Goal: Information Seeking & Learning: Learn about a topic

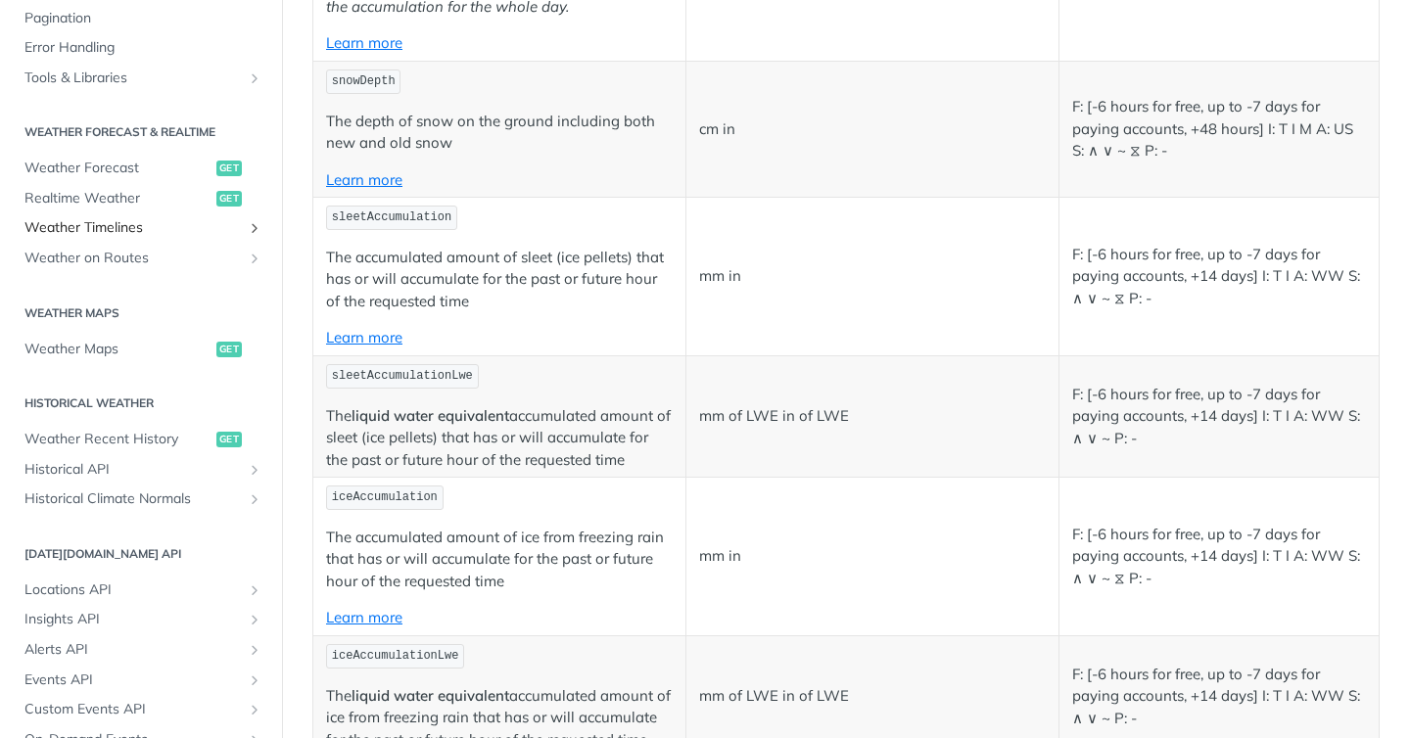
scroll to position [803, 0]
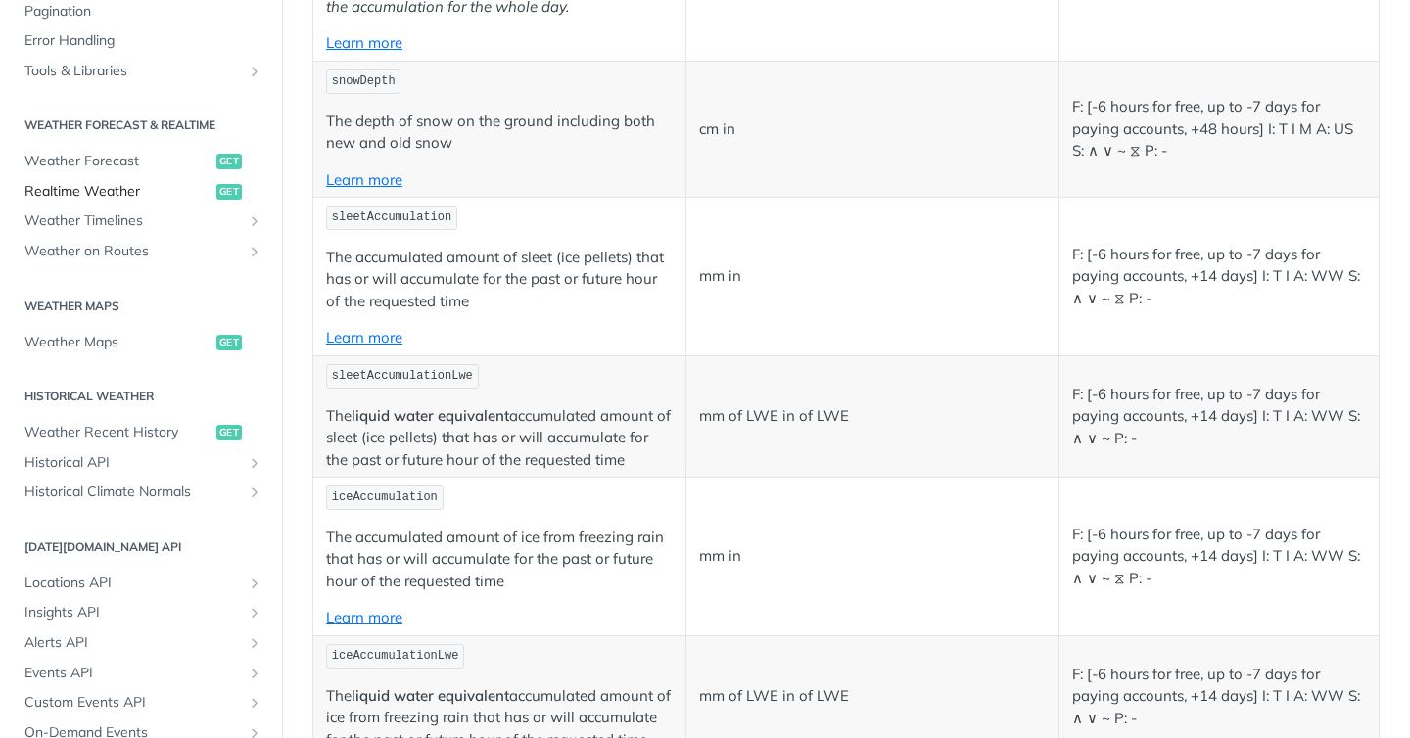
click at [117, 196] on span "Realtime Weather" at bounding box center [117, 192] width 187 height 20
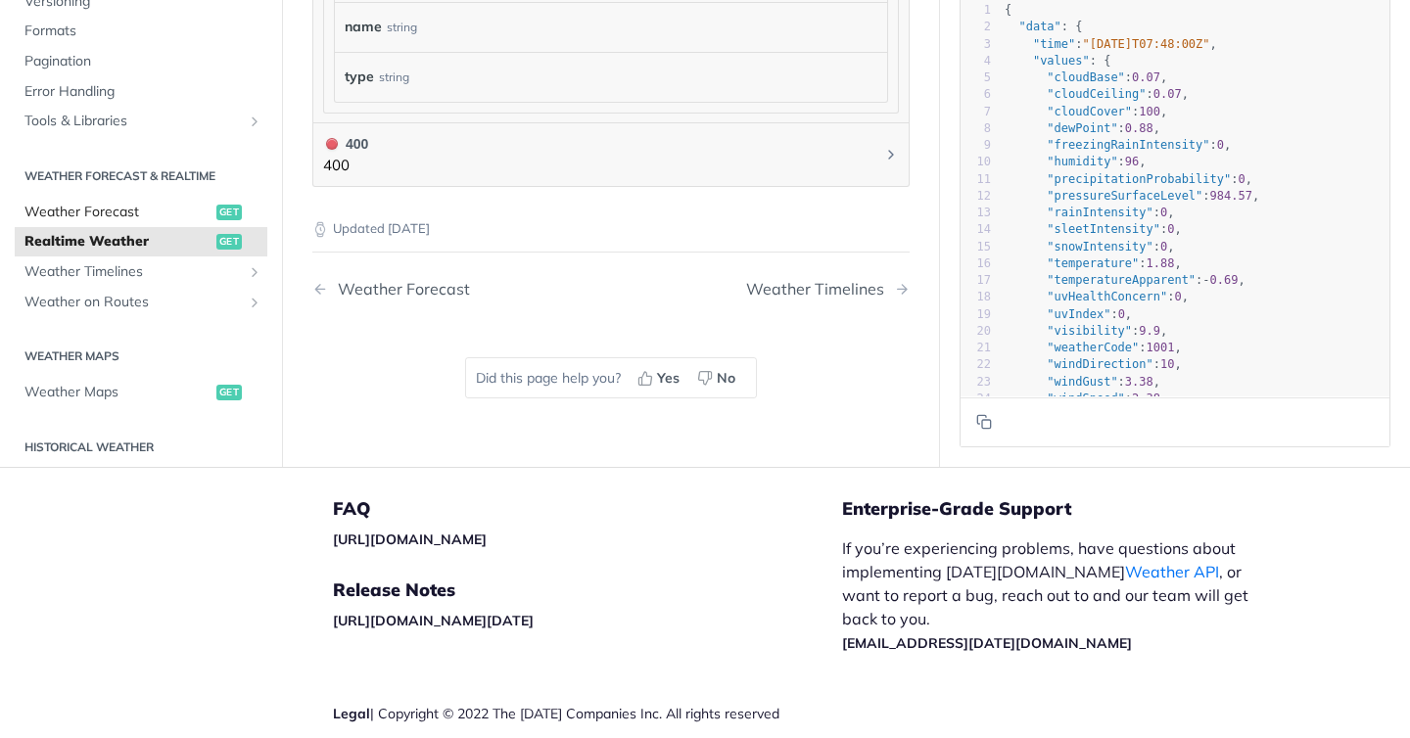
click at [150, 216] on span "Weather Forecast" at bounding box center [117, 213] width 187 height 20
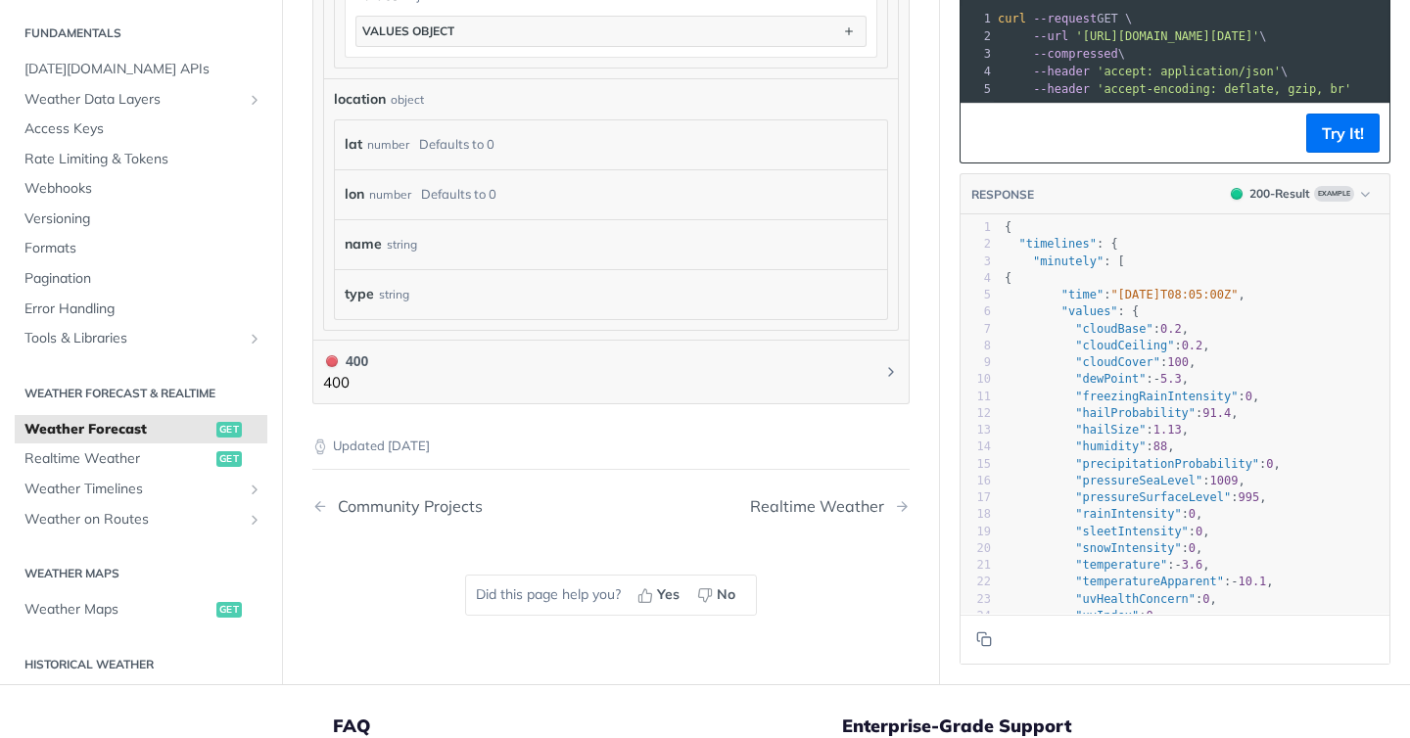
scroll to position [2169, 0]
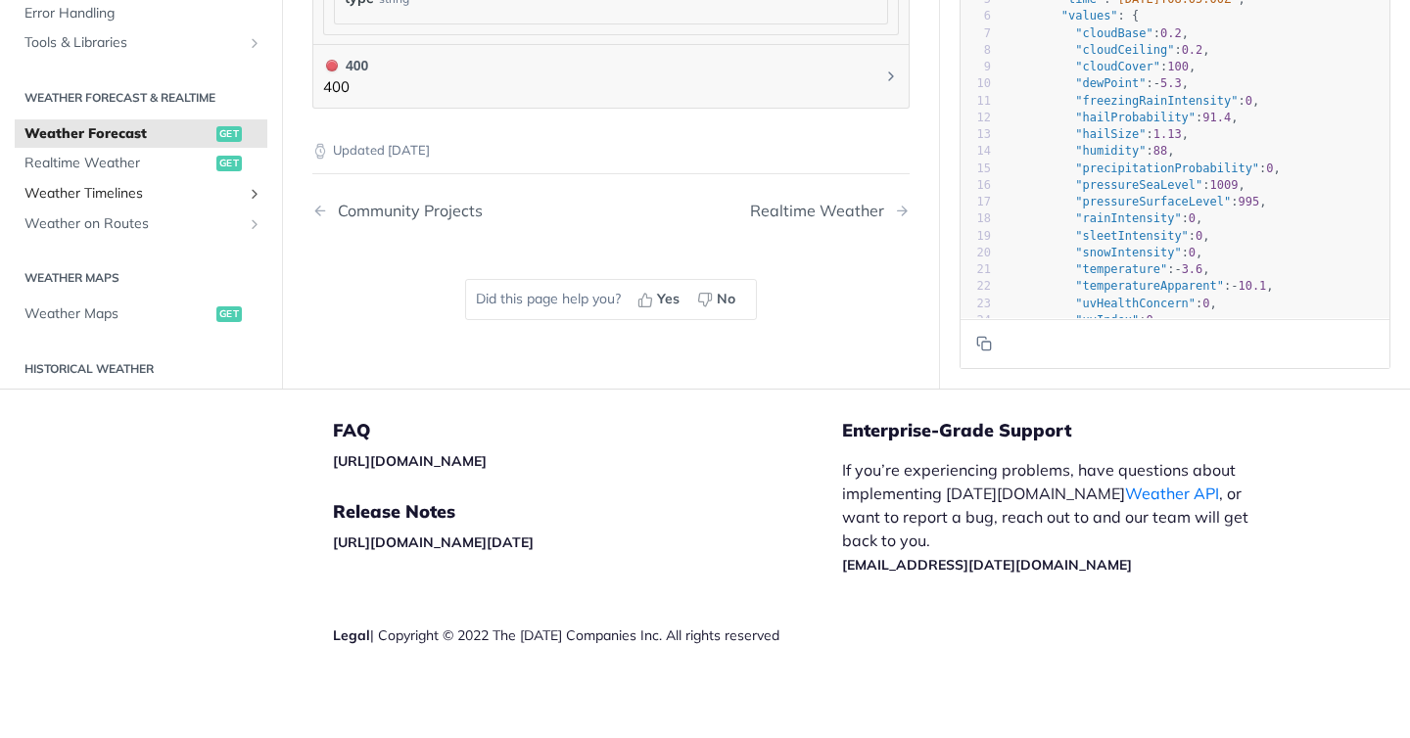
click at [169, 189] on span "Weather Timelines" at bounding box center [132, 194] width 217 height 20
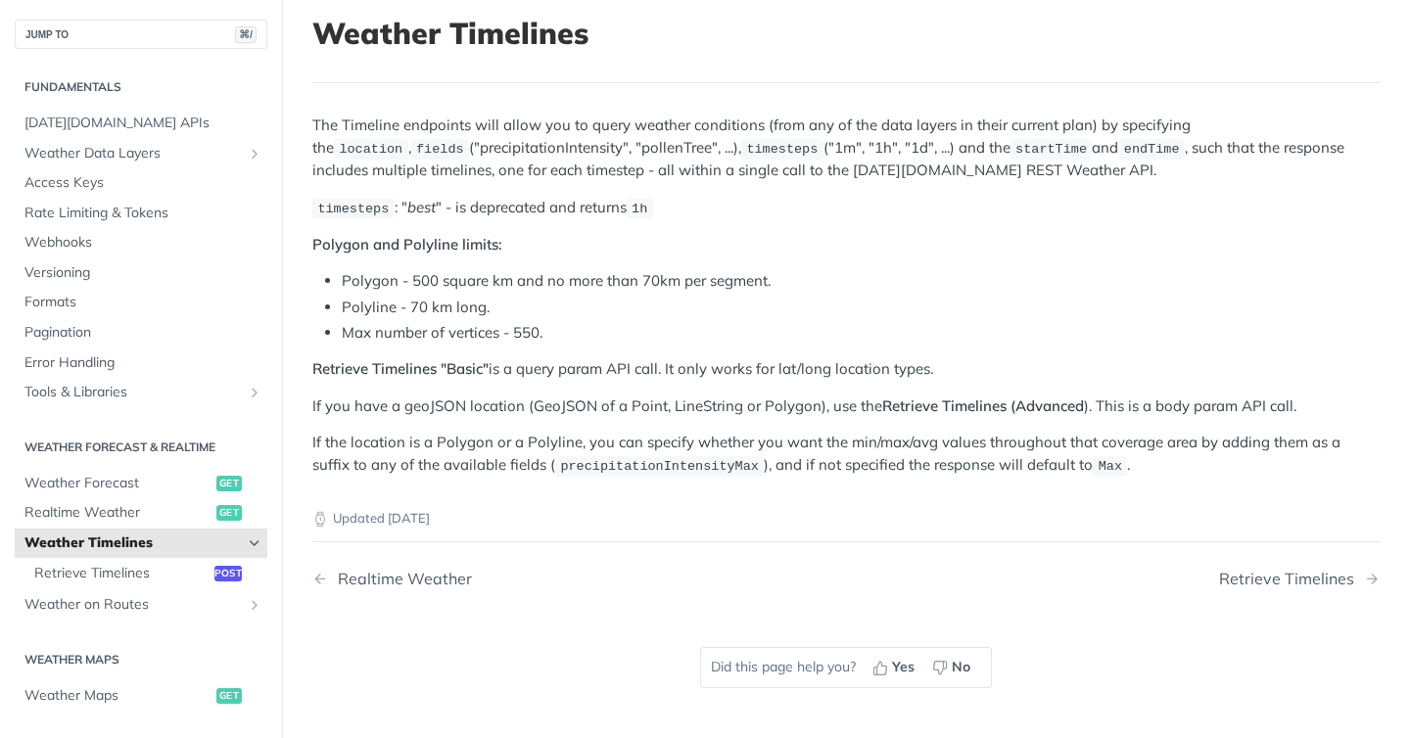
scroll to position [49, 0]
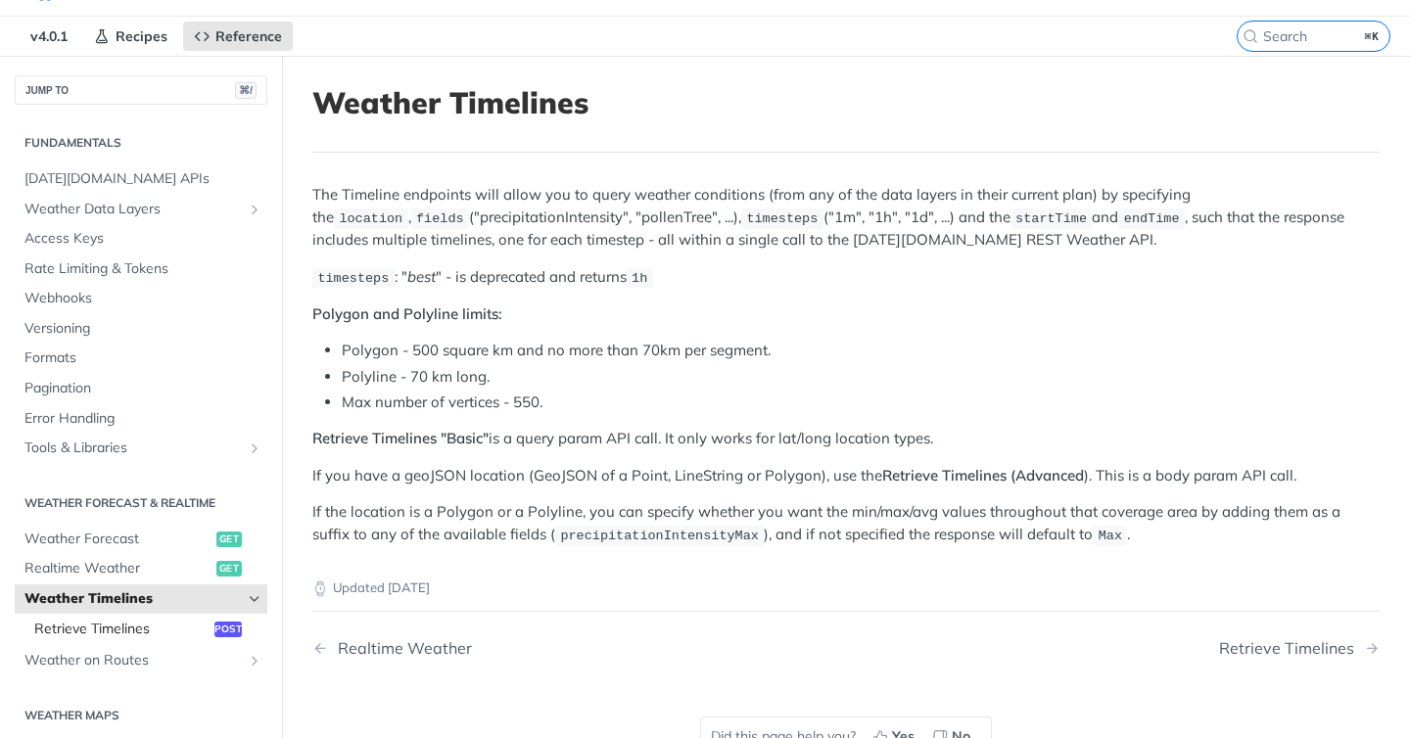
click at [127, 620] on span "Retrieve Timelines" at bounding box center [121, 630] width 175 height 20
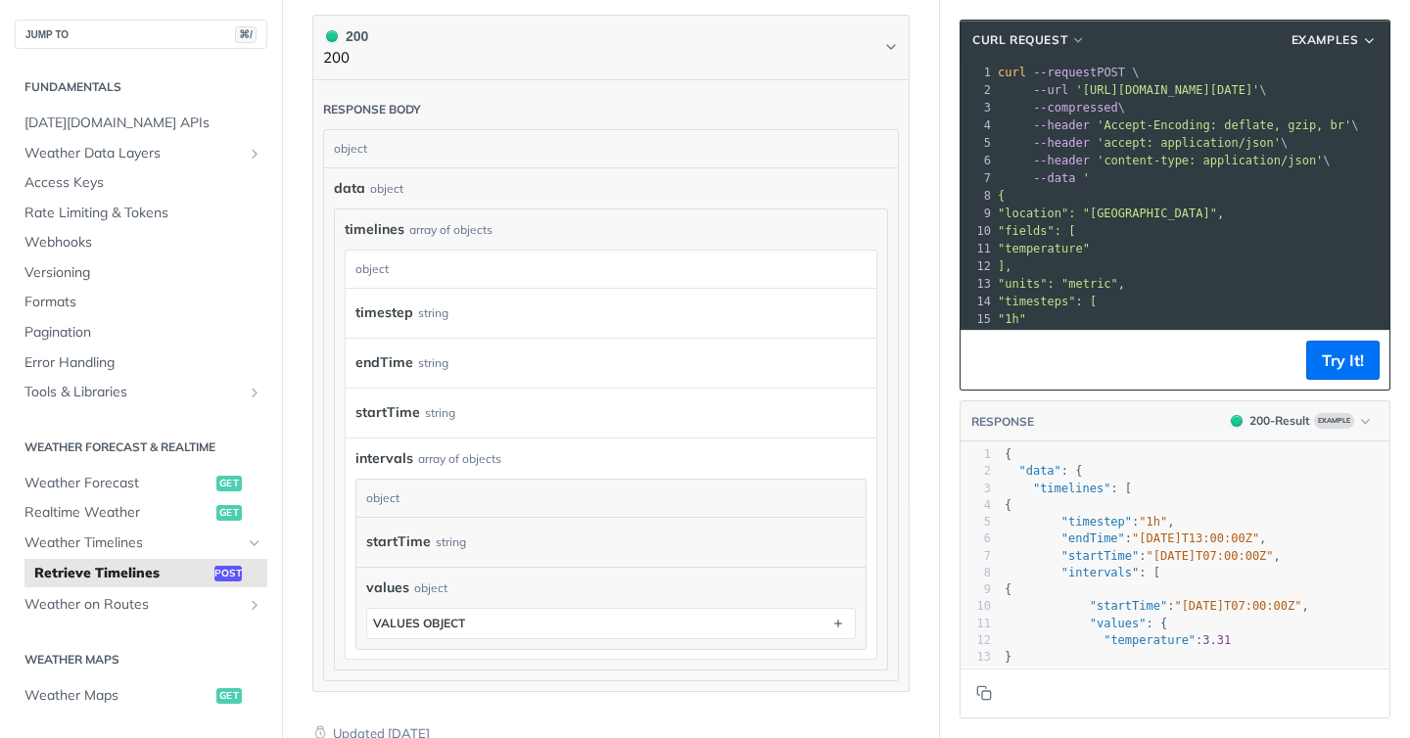
scroll to position [2385, 0]
